Goal: Transaction & Acquisition: Purchase product/service

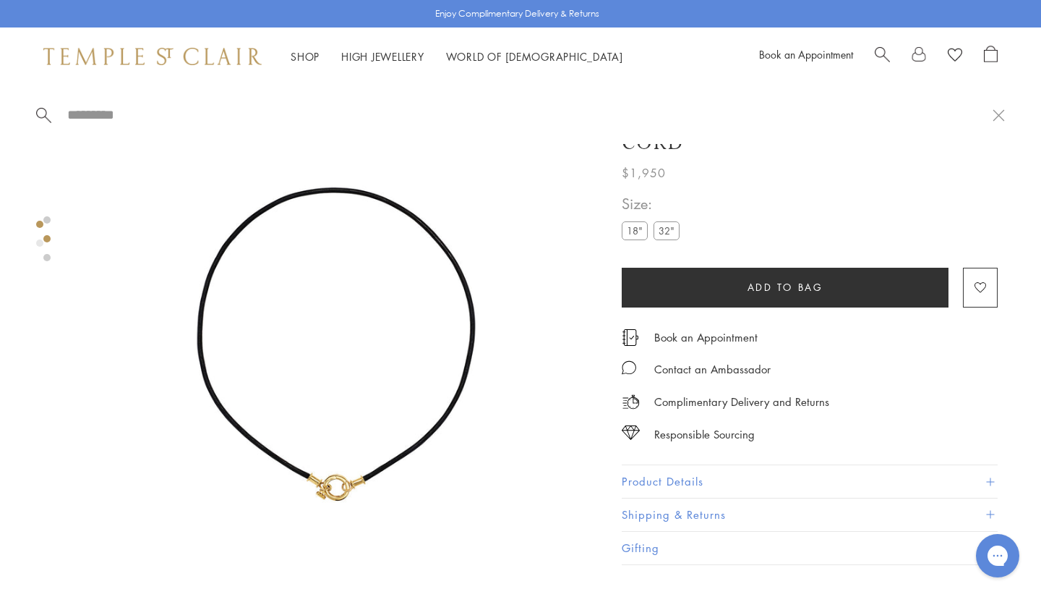
click at [881, 50] on span "Search" at bounding box center [882, 53] width 15 height 15
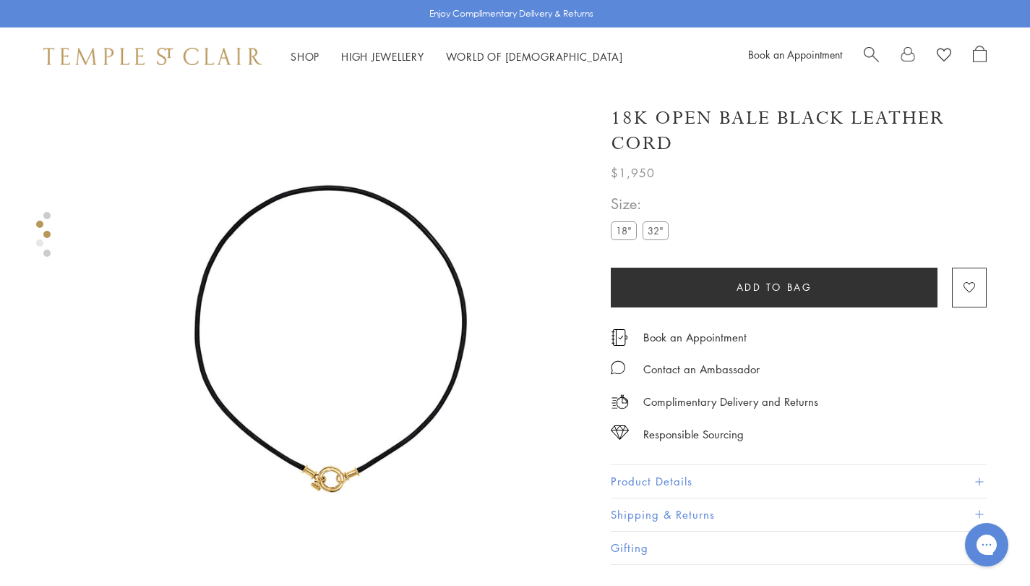
click at [876, 47] on span "Search" at bounding box center [871, 53] width 15 height 15
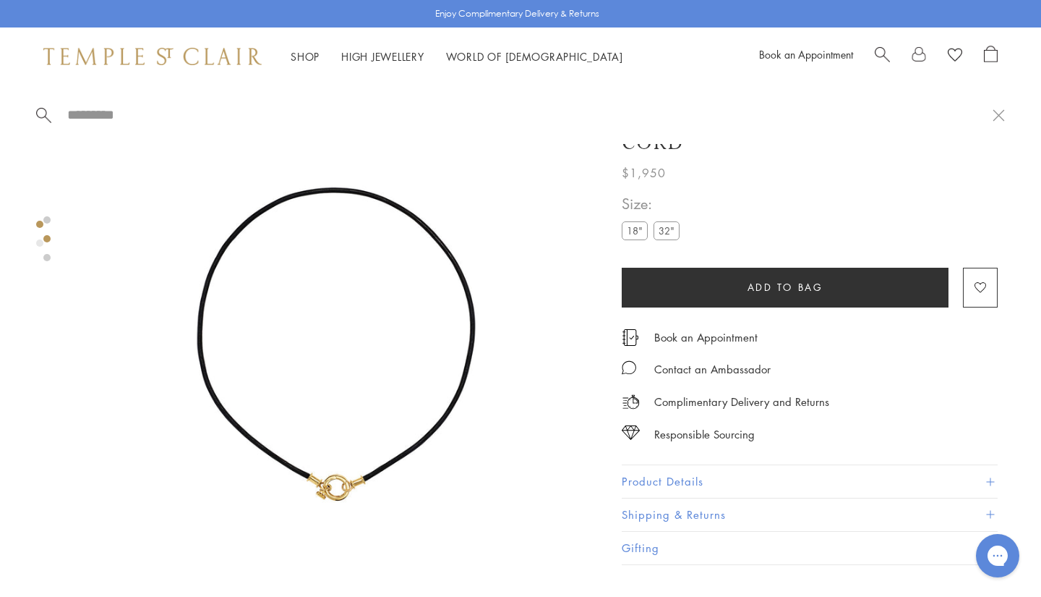
paste input "**********"
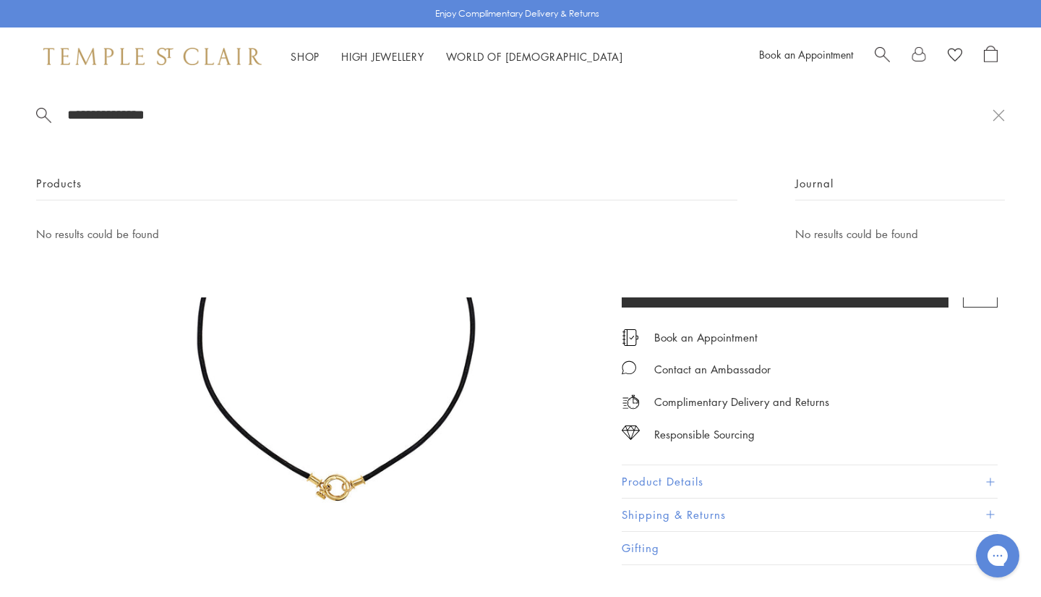
click at [40, 106] on div at bounding box center [43, 114] width 15 height 18
click at [36, 115] on span at bounding box center [43, 113] width 15 height 14
click at [999, 112] on button at bounding box center [999, 115] width 12 height 14
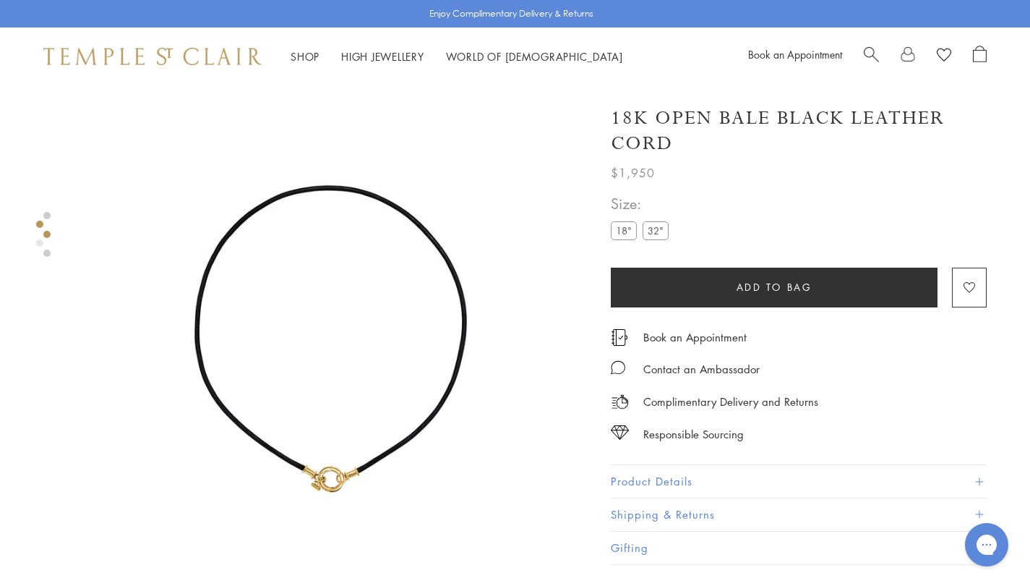
click at [871, 53] on span "Search" at bounding box center [871, 53] width 15 height 15
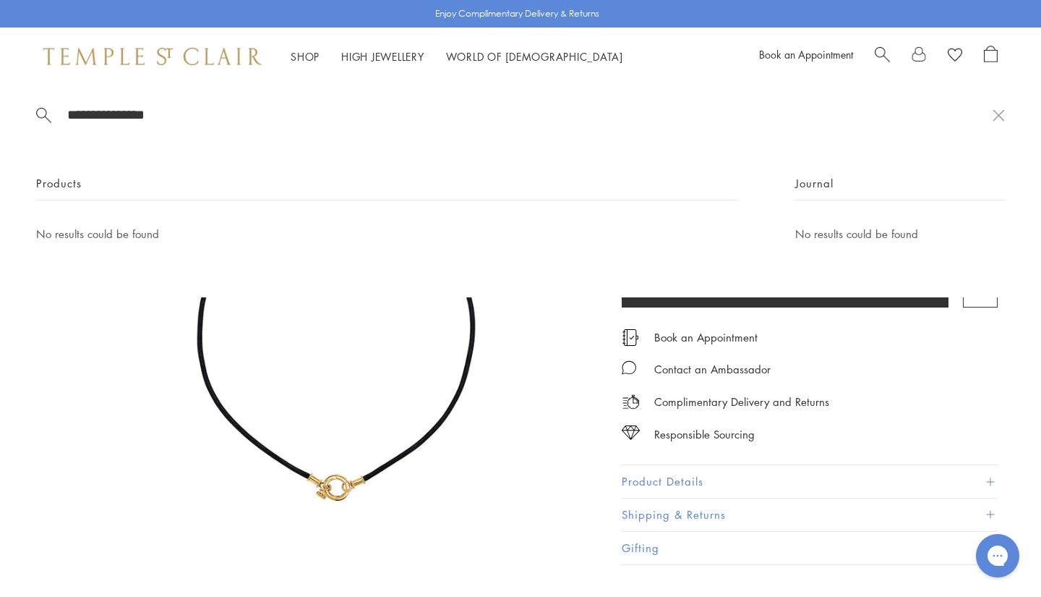
drag, startPoint x: 213, startPoint y: 102, endPoint x: 150, endPoint y: 115, distance: 64.9
click at [137, 114] on div "**********" at bounding box center [520, 191] width 1041 height 212
drag, startPoint x: 154, startPoint y: 112, endPoint x: 48, endPoint y: 111, distance: 106.3
click at [48, 111] on form "**********" at bounding box center [514, 115] width 957 height 18
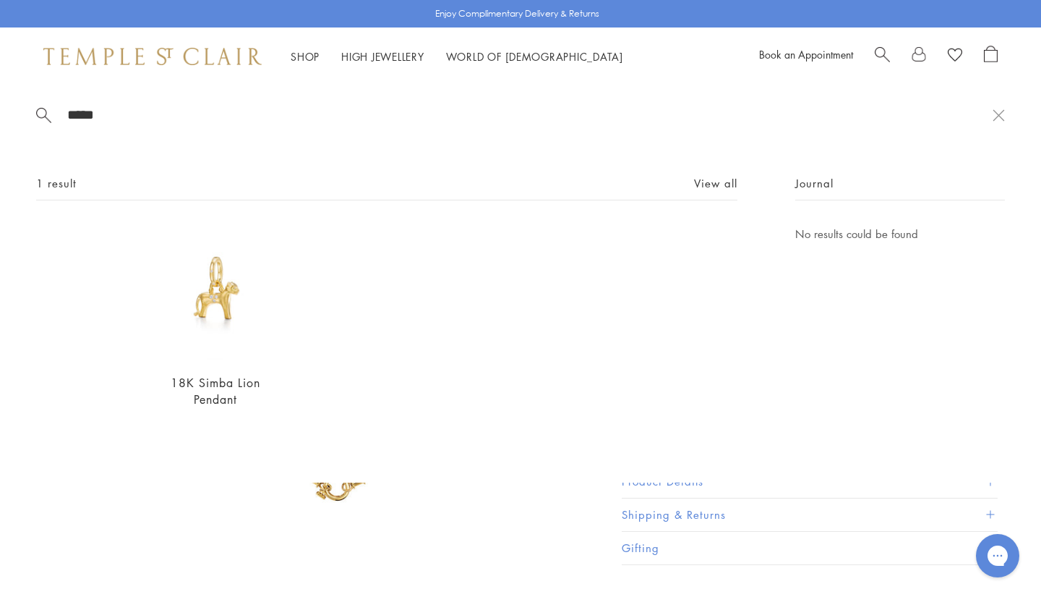
type input "*****"
click at [212, 294] on img at bounding box center [215, 292] width 135 height 135
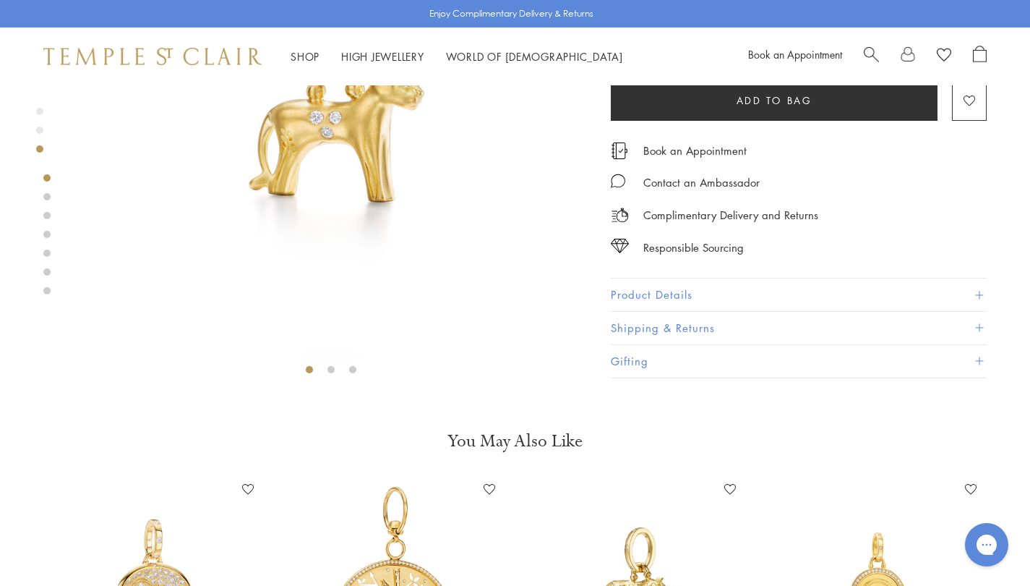
scroll to position [230, 0]
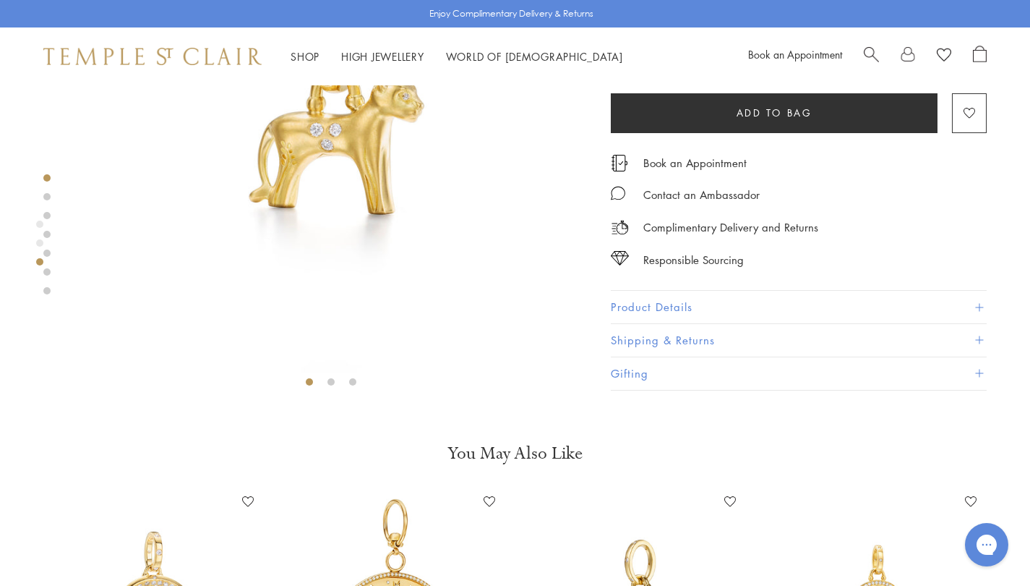
click at [657, 307] on button "Product Details" at bounding box center [799, 307] width 376 height 33
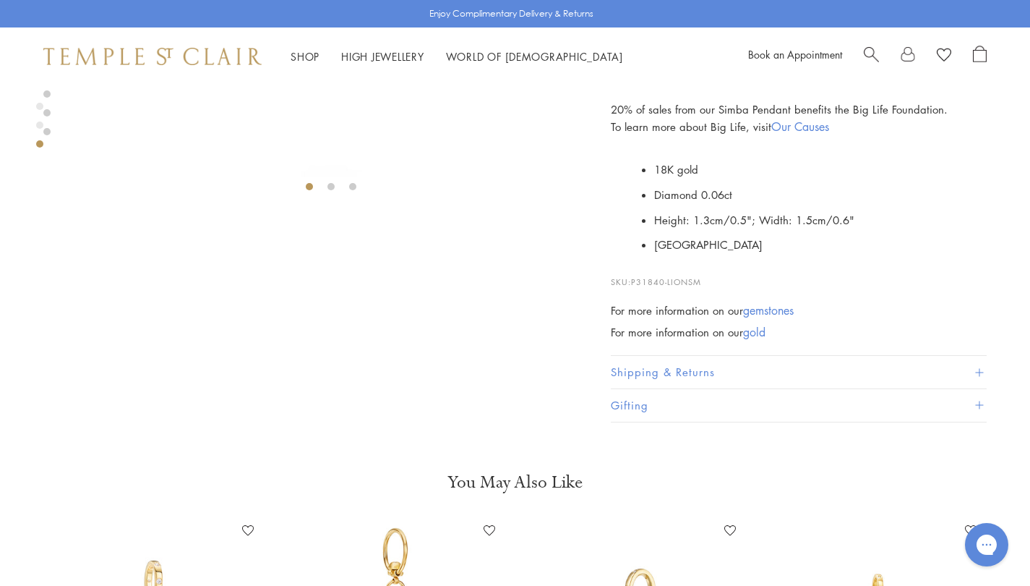
scroll to position [447, 0]
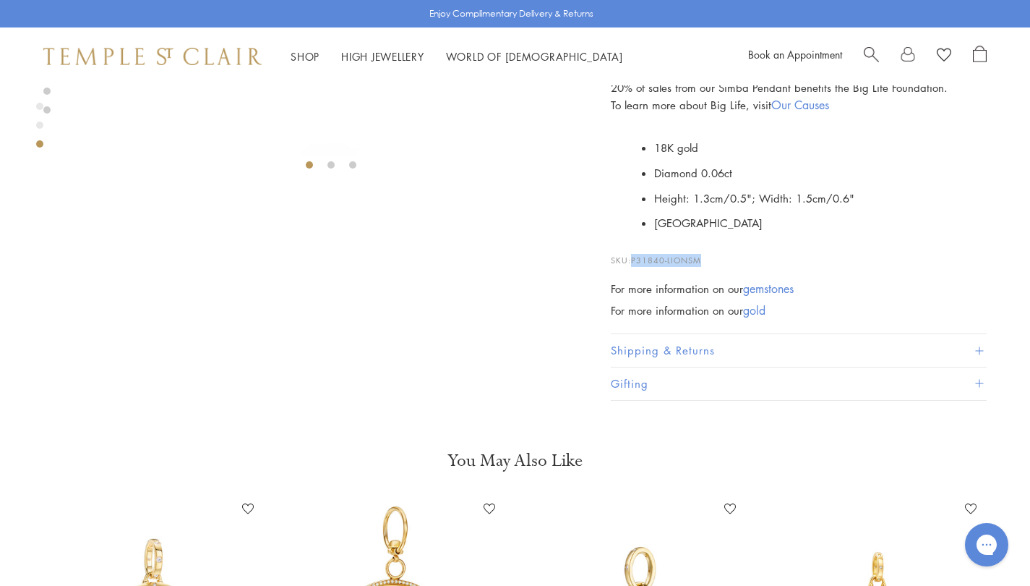
drag, startPoint x: 702, startPoint y: 256, endPoint x: 633, endPoint y: 250, distance: 68.9
click at [633, 250] on p "SKU: P31840-LIONSM" at bounding box center [799, 252] width 376 height 27
copy span "P31840-LIONSM"
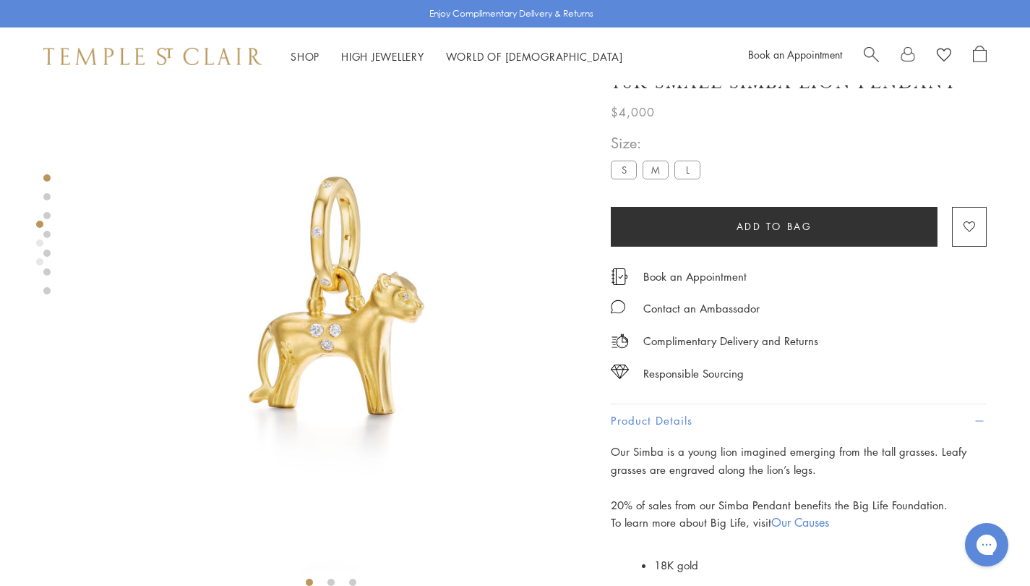
scroll to position [13, 0]
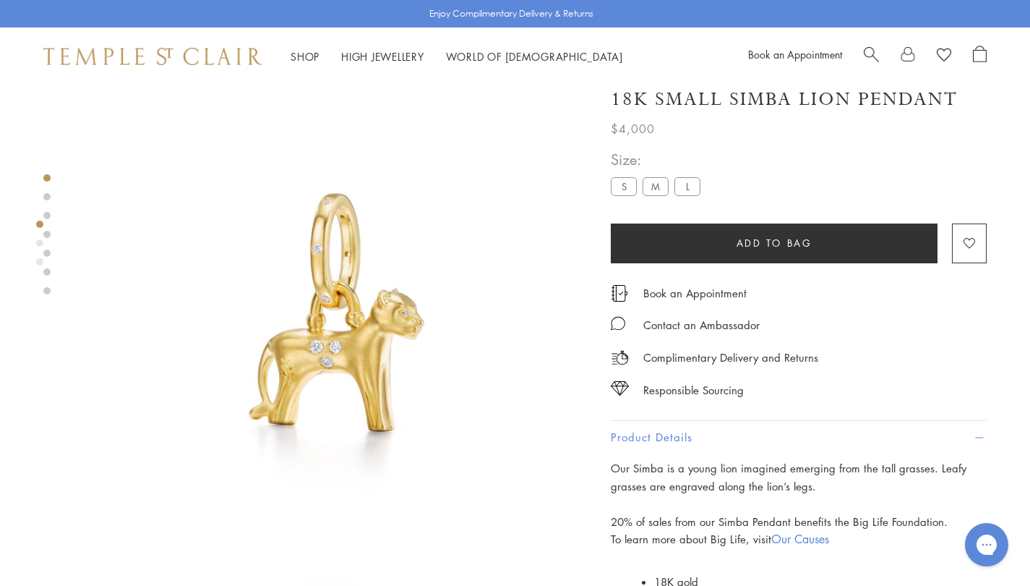
click at [659, 184] on label "M" at bounding box center [656, 186] width 26 height 18
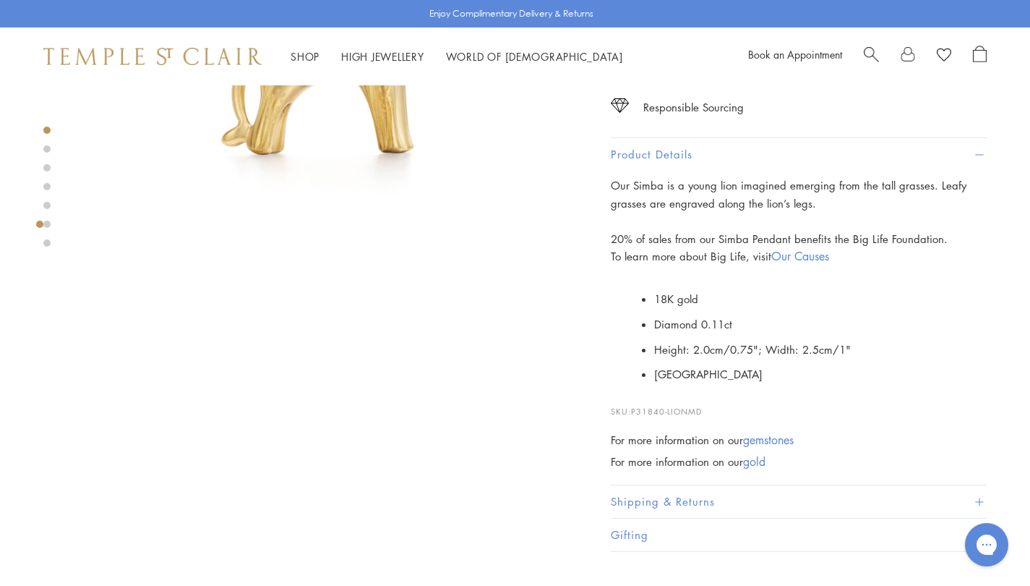
scroll to position [302, 0]
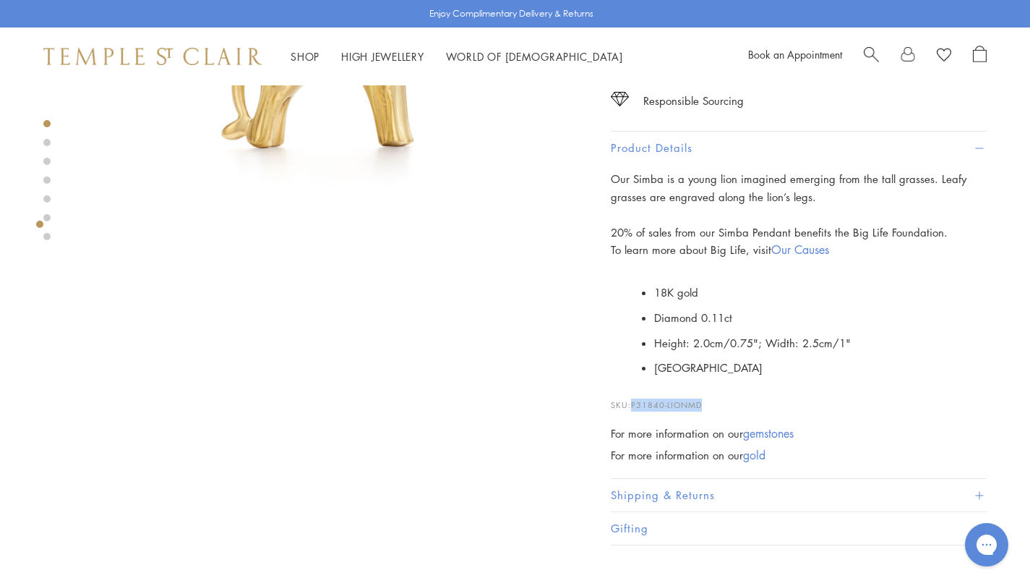
drag, startPoint x: 702, startPoint y: 399, endPoint x: 630, endPoint y: 397, distance: 71.6
click at [630, 397] on p "SKU: P31840-LIONMD" at bounding box center [799, 397] width 376 height 27
copy p "P31840-LIONMD"
click at [872, 52] on span "Search" at bounding box center [871, 53] width 15 height 15
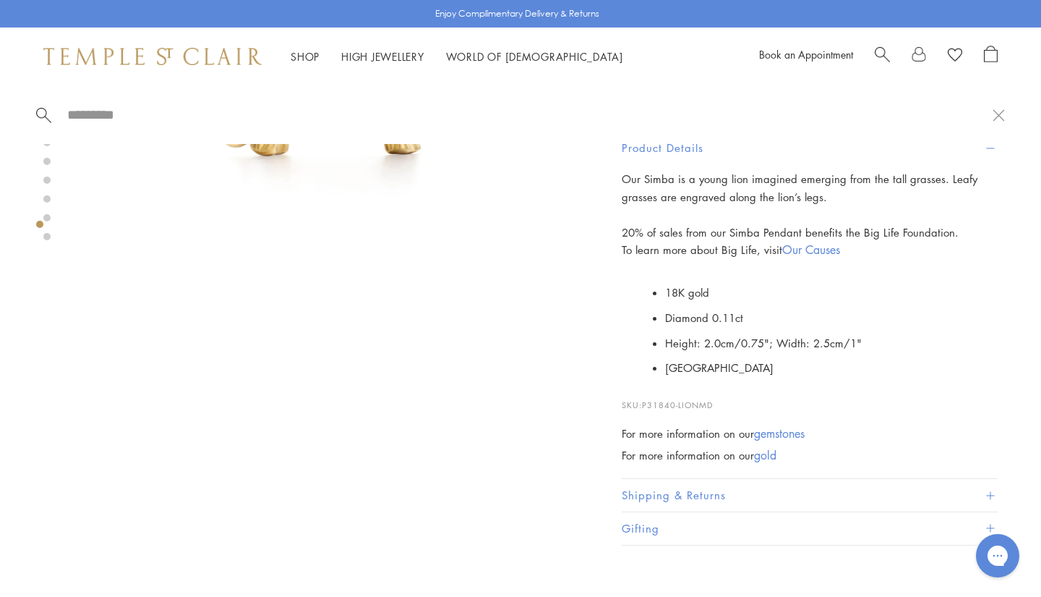
paste input "**********"
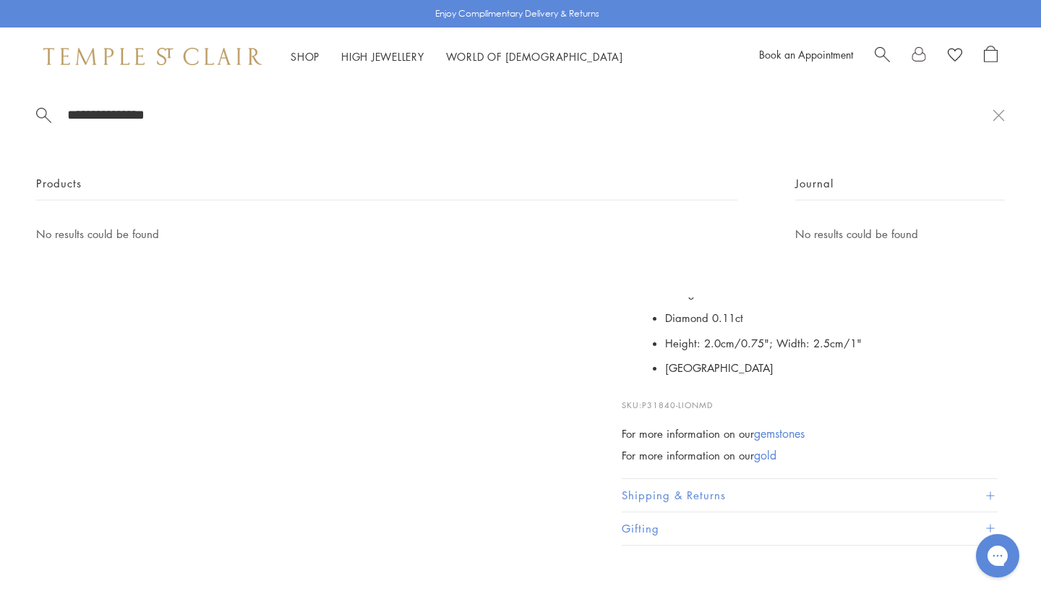
click at [884, 50] on span "Search" at bounding box center [882, 53] width 15 height 15
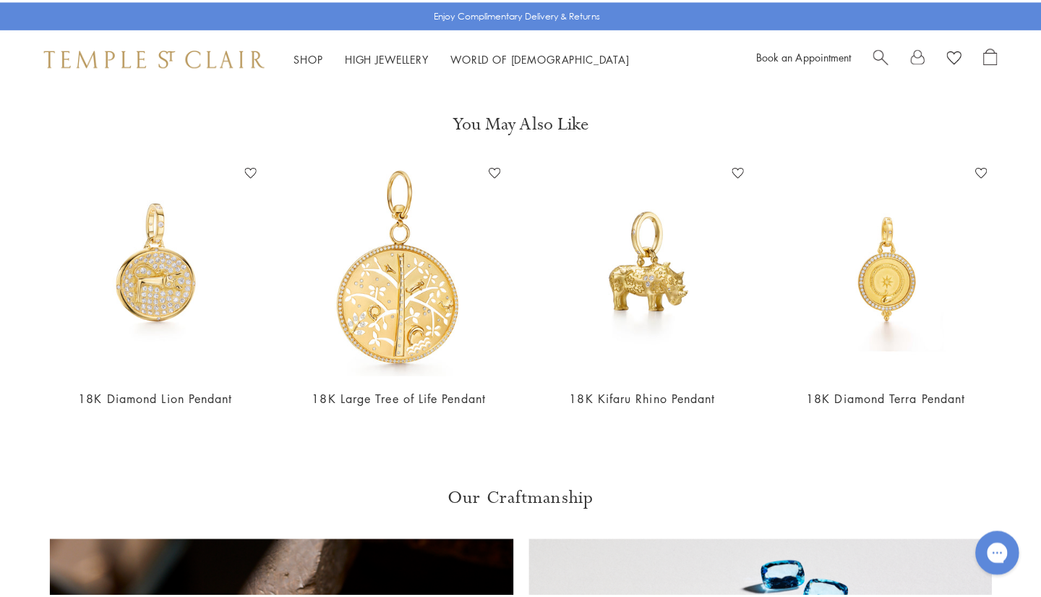
scroll to position [814, 0]
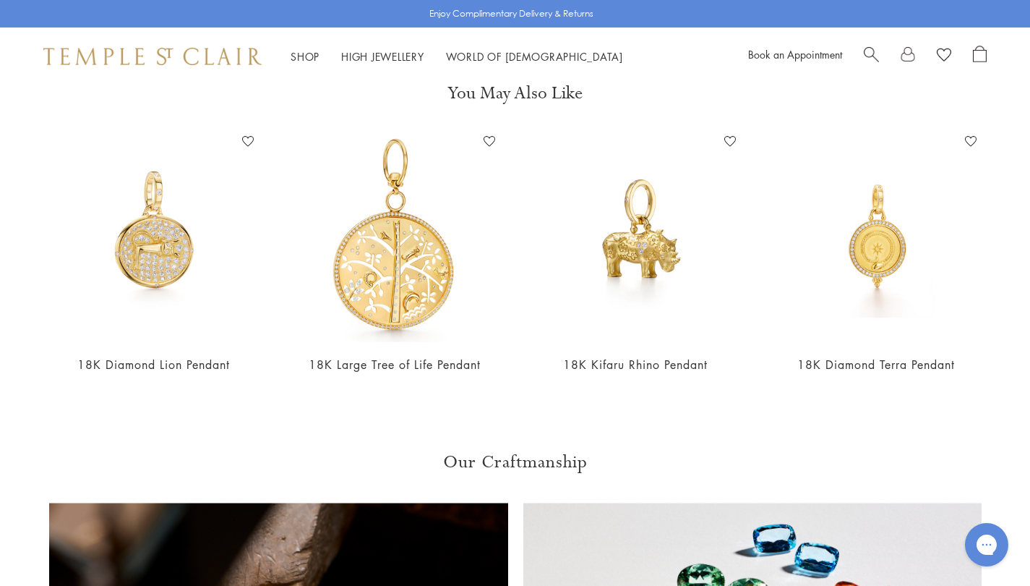
click at [868, 55] on span "Search" at bounding box center [871, 53] width 15 height 15
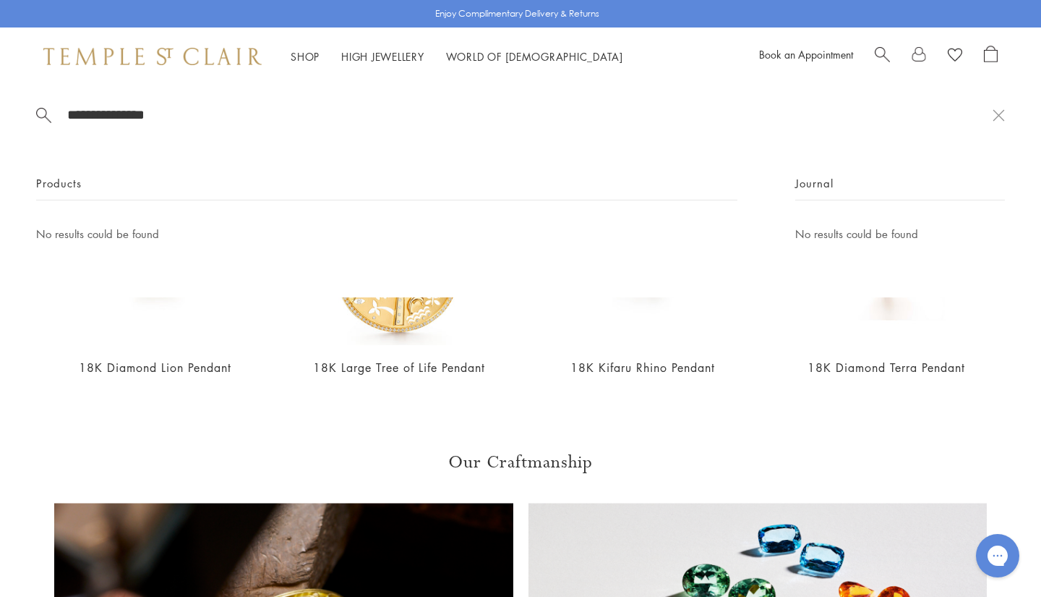
click at [132, 179] on div "Products" at bounding box center [386, 187] width 701 height 26
click at [65, 183] on span "Products" at bounding box center [59, 183] width 46 height 18
drag, startPoint x: 190, startPoint y: 112, endPoint x: -46, endPoint y: 77, distance: 238.4
click at [0, 77] on html "Skip to content Shop Categories Amulets Pendants & Charms Lockets Chains & Leat…" at bounding box center [520, 331] width 1041 height 2290
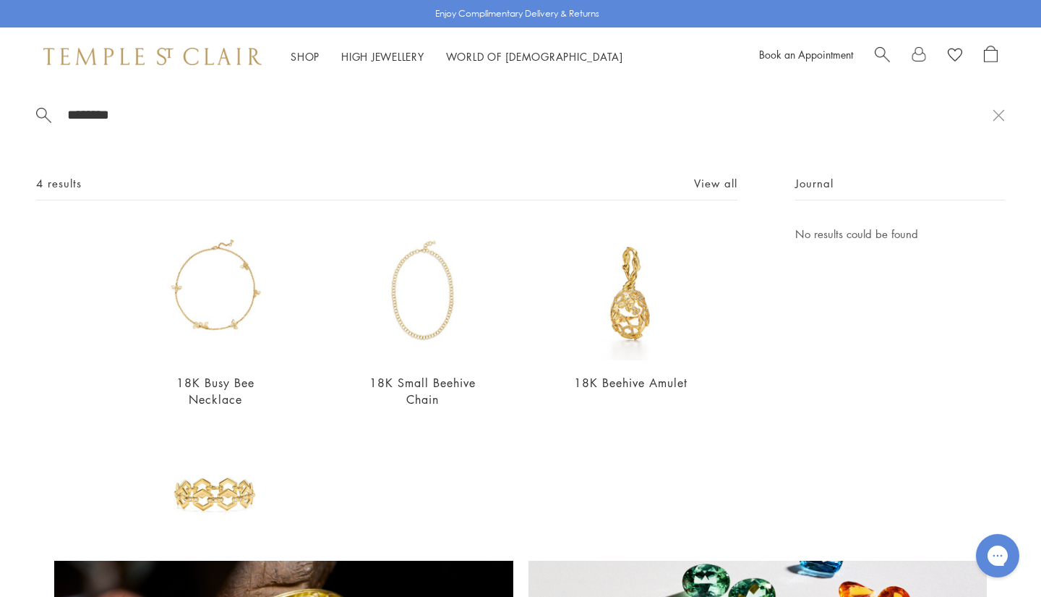
type input "********"
click at [612, 296] on img at bounding box center [630, 292] width 135 height 135
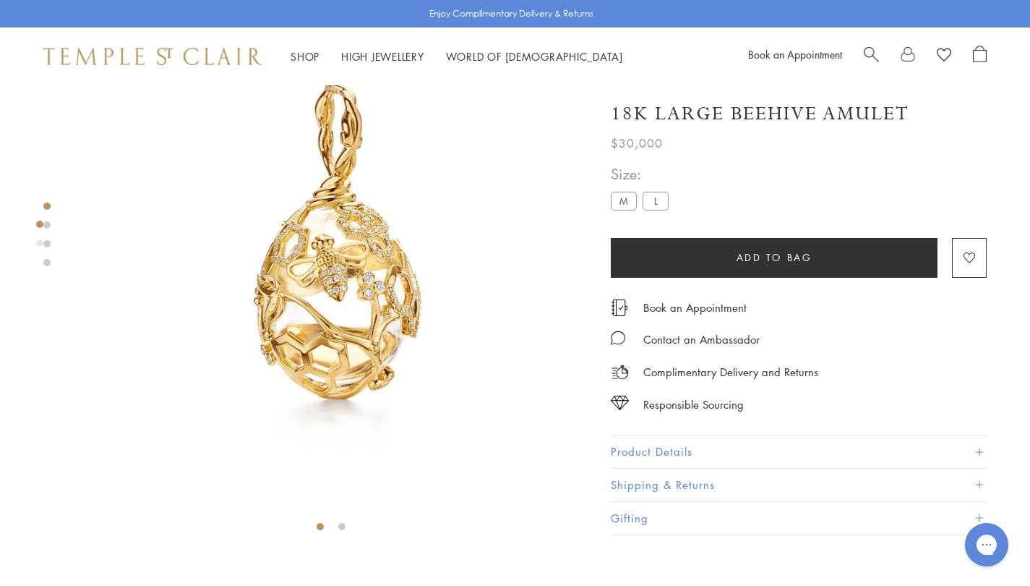
click at [657, 200] on label "L" at bounding box center [656, 201] width 26 height 18
click at [872, 48] on span "Search" at bounding box center [871, 53] width 15 height 15
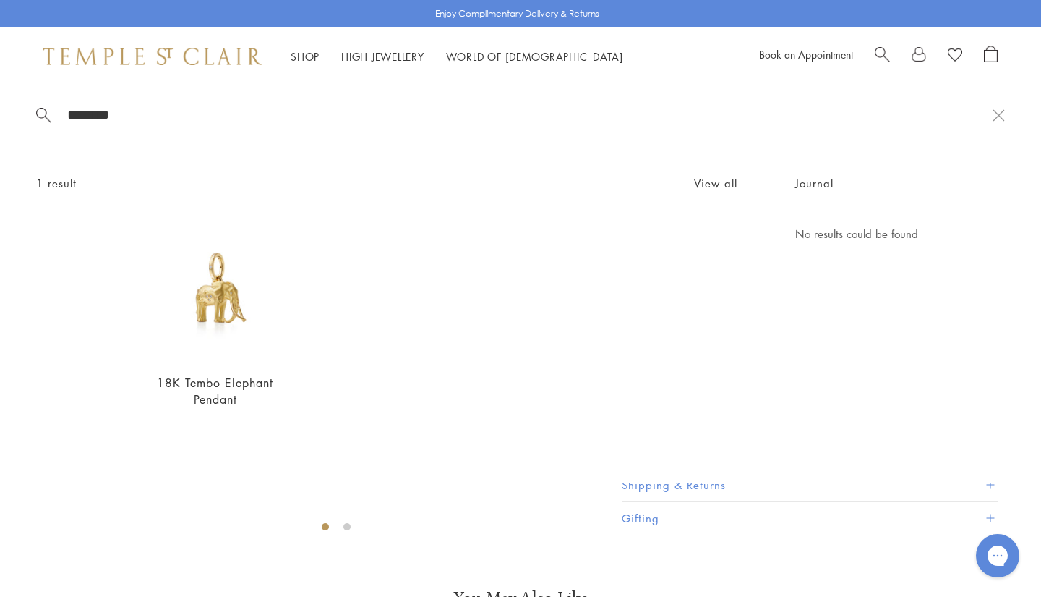
type input "********"
click at [207, 314] on img at bounding box center [215, 292] width 135 height 135
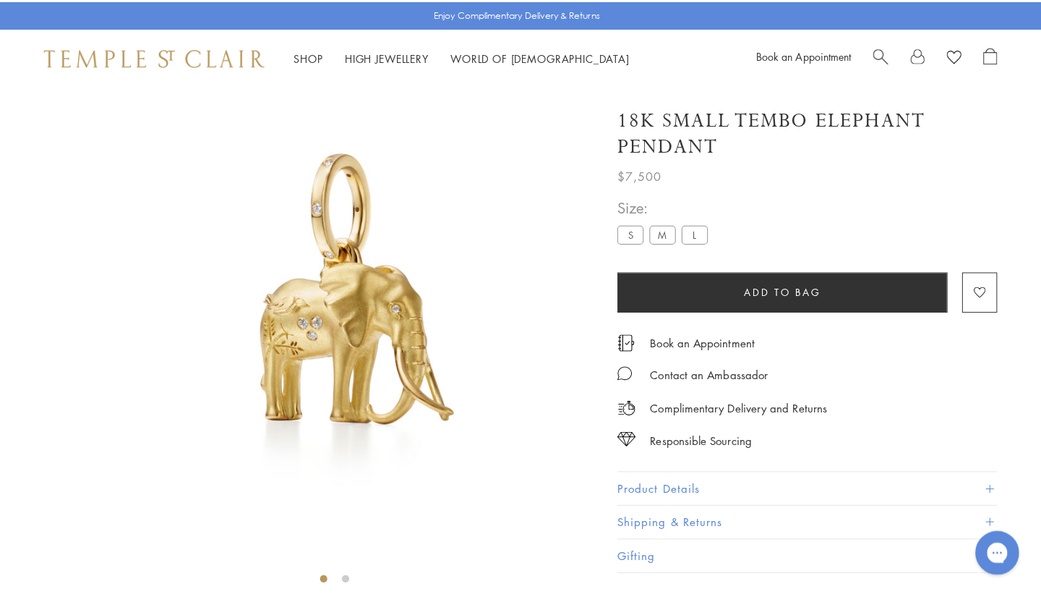
scroll to position [85, 0]
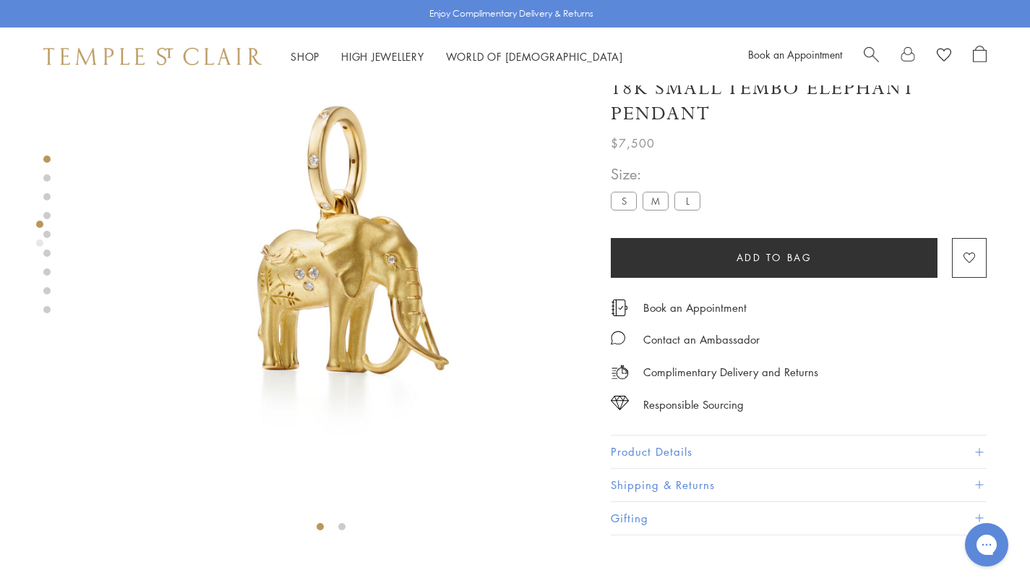
click at [663, 202] on label "M" at bounding box center [656, 201] width 26 height 18
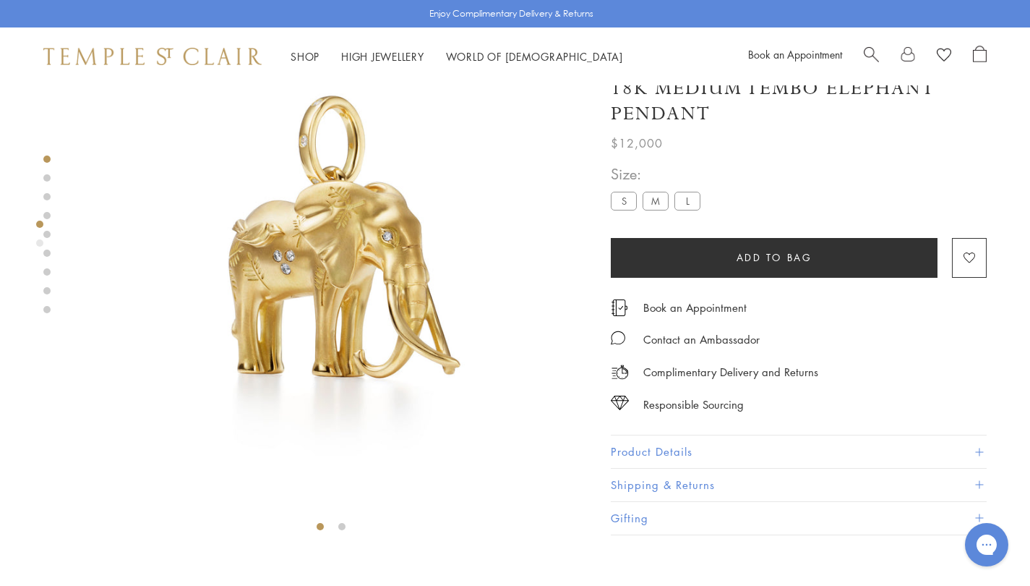
click at [876, 54] on span "Search" at bounding box center [871, 53] width 15 height 15
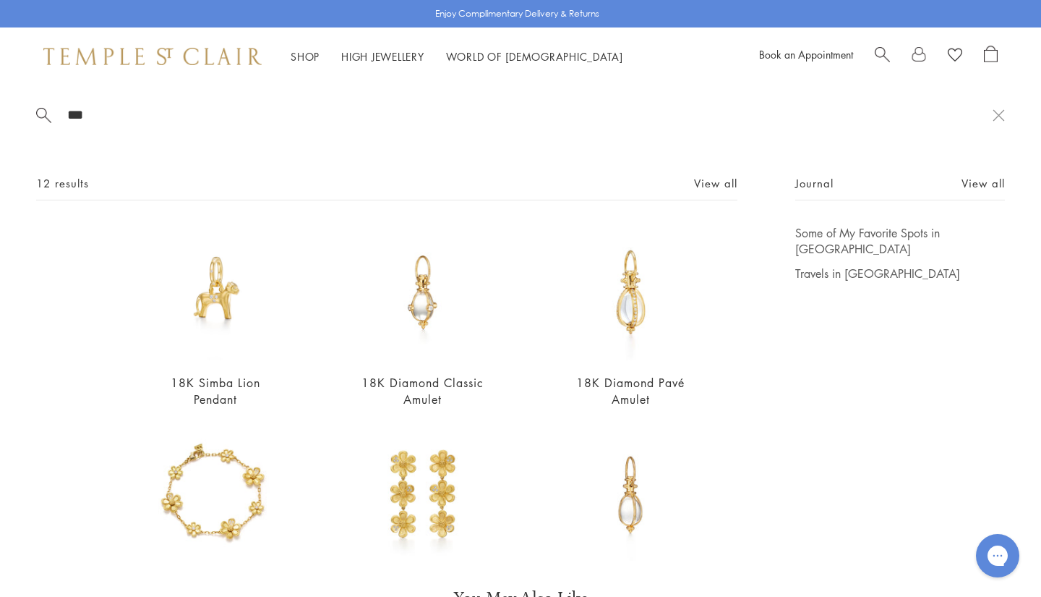
type input "***"
click at [223, 324] on img at bounding box center [215, 292] width 135 height 135
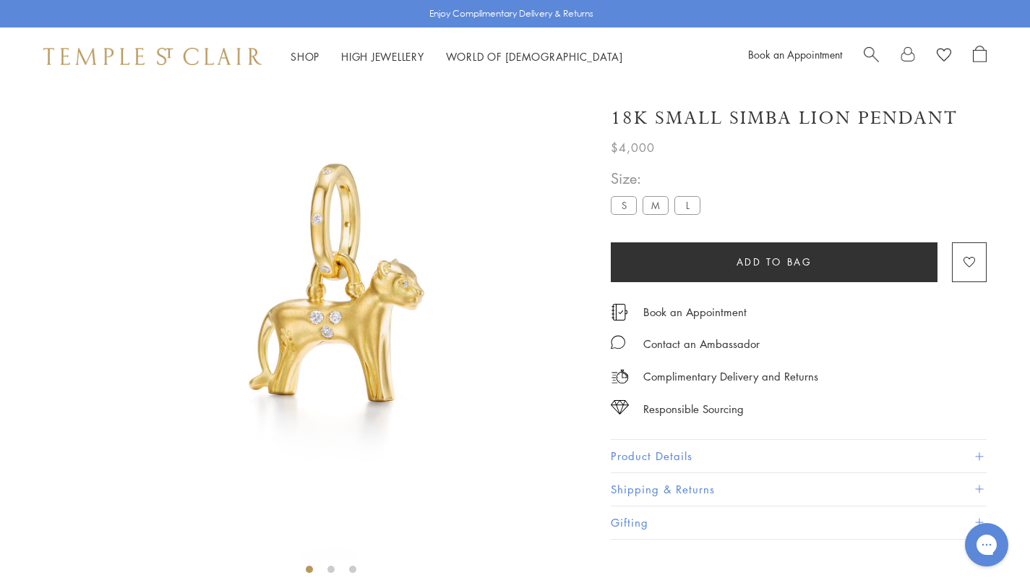
scroll to position [85, 0]
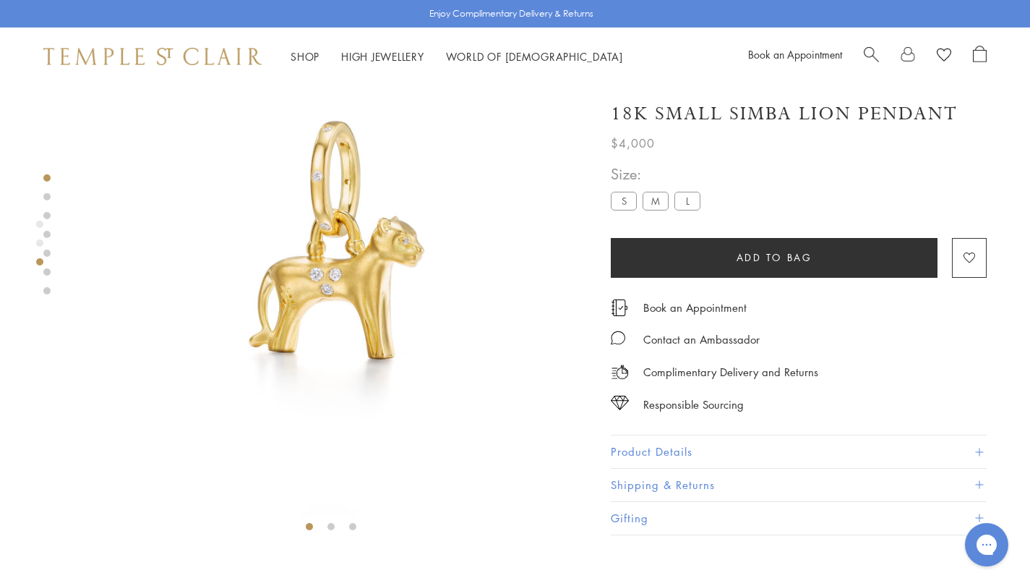
click at [658, 197] on label "M" at bounding box center [656, 201] width 26 height 18
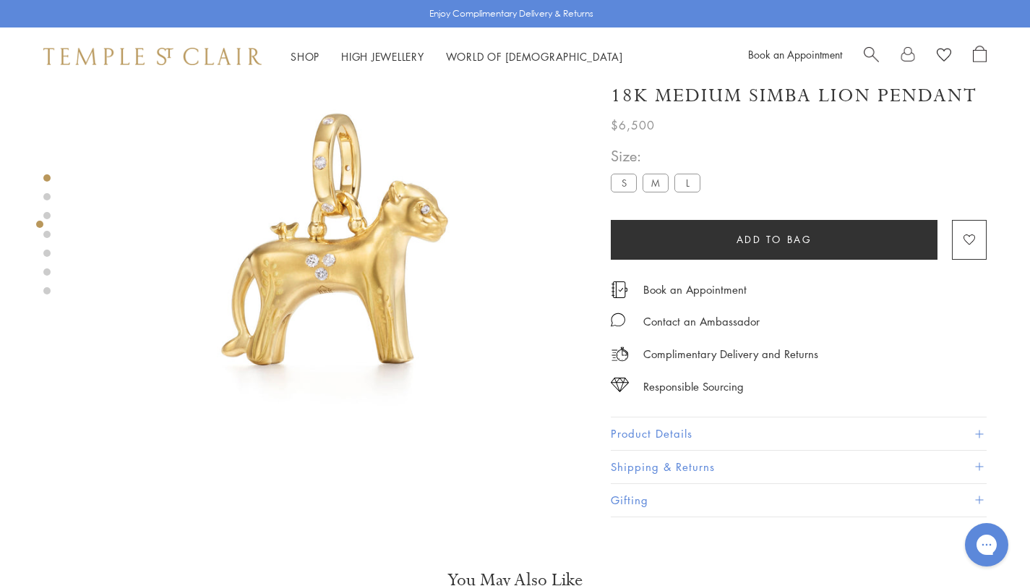
click at [659, 435] on button "Product Details" at bounding box center [799, 434] width 376 height 33
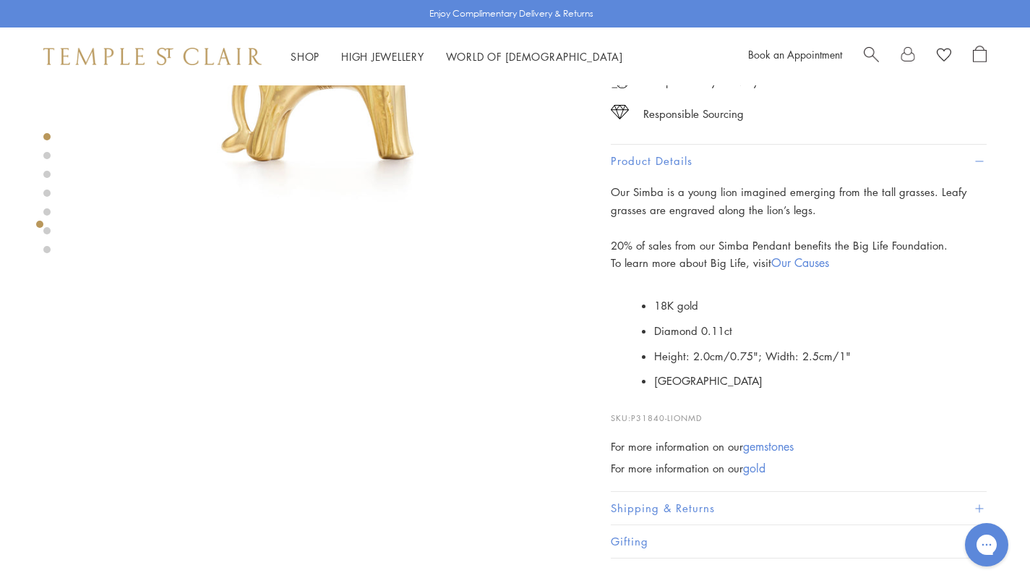
scroll to position [434, 0]
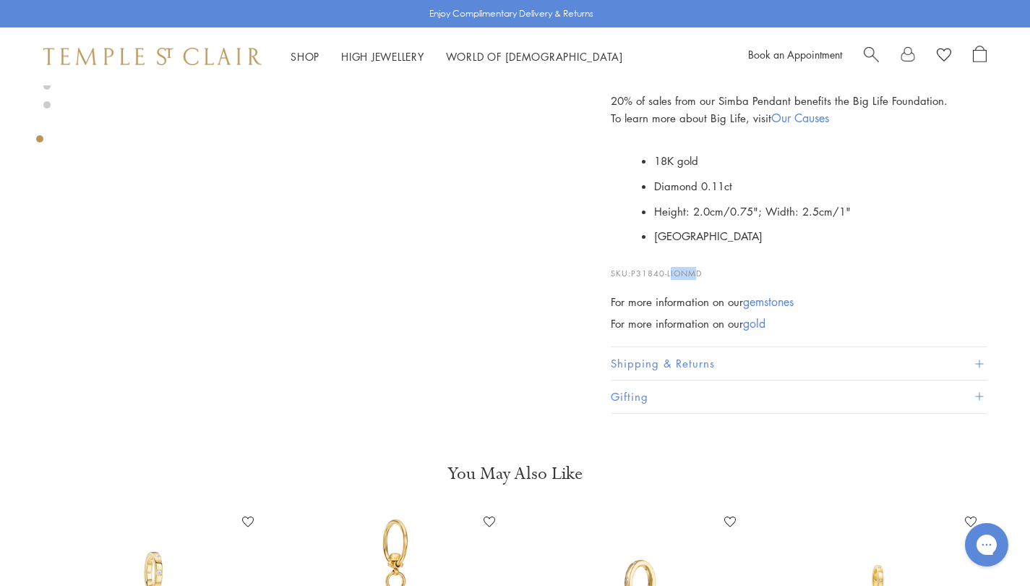
drag, startPoint x: 698, startPoint y: 270, endPoint x: 672, endPoint y: 272, distance: 25.4
click at [672, 272] on span "P31840-LIONMD" at bounding box center [666, 273] width 71 height 11
drag, startPoint x: 704, startPoint y: 270, endPoint x: 634, endPoint y: 270, distance: 69.4
click at [634, 270] on span "P31840-LIONMD" at bounding box center [666, 273] width 71 height 11
copy span "P31840-LIONMD"
